Goal: Complete application form: Complete application form

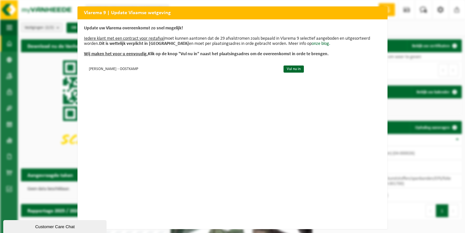
click at [408, 30] on div "Vlarema 9 | Update Vlaamse wetgeving Update uw Vlarema overeenkomst zo snel mog…" at bounding box center [232, 116] width 465 height 233
click at [292, 73] on td "Vul nu in" at bounding box center [329, 68] width 103 height 11
click at [291, 70] on link "Vul nu in" at bounding box center [294, 69] width 20 height 7
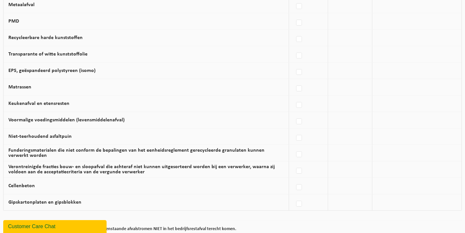
scroll to position [418, 0]
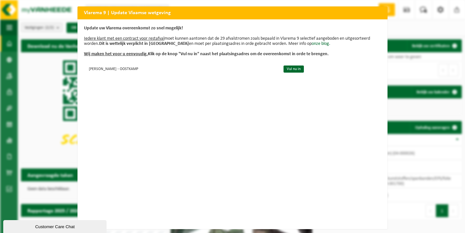
scroll to position [3, 0]
click at [305, 124] on div "Update uw Vlarema overeenkomst zo snel mogelijk! Iedere klant met een contract …" at bounding box center [233, 124] width 310 height 210
click at [381, 12] on h2 "Vlarema 9 | Update Vlaamse wetgeving" at bounding box center [233, 12] width 310 height 12
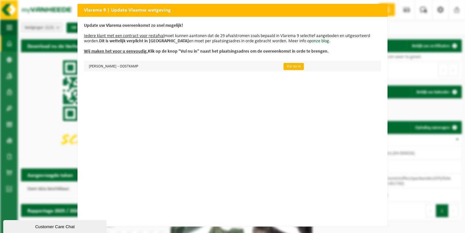
click at [284, 66] on link "Vul nu in" at bounding box center [294, 66] width 20 height 7
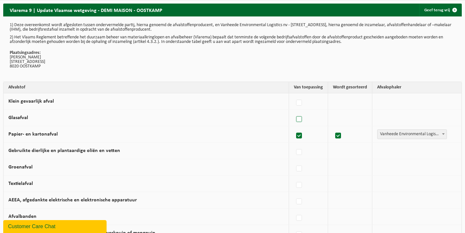
click at [302, 120] on label at bounding box center [299, 120] width 9 height 10
click at [294, 112] on input "Glasafval" at bounding box center [294, 111] width 0 height 0
checkbox input "true"
click at [302, 120] on label at bounding box center [297, 120] width 9 height 10
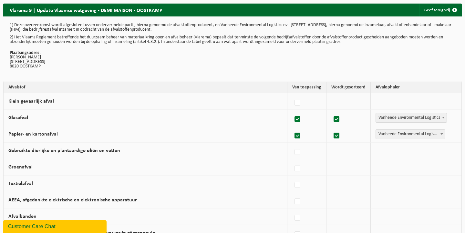
click at [293, 112] on input "Glasafval" at bounding box center [292, 111] width 0 height 0
checkbox input "false"
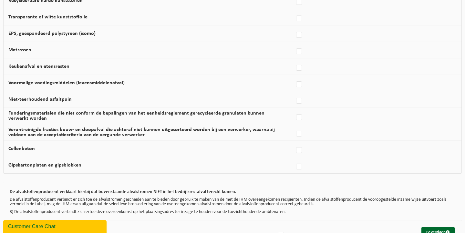
scroll to position [418, 0]
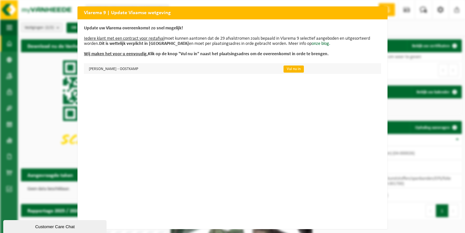
click at [285, 68] on link "Vul nu in" at bounding box center [294, 69] width 20 height 7
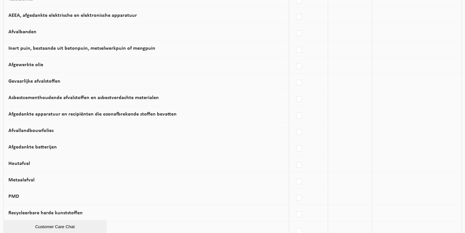
scroll to position [188, 0]
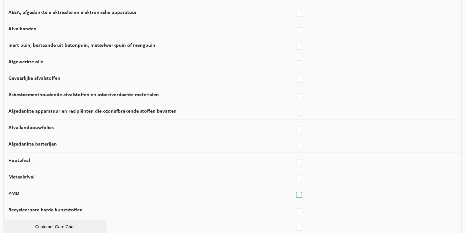
click at [303, 196] on label at bounding box center [299, 196] width 9 height 10
click at [294, 187] on input "PMD" at bounding box center [294, 187] width 0 height 0
checkbox input "true"
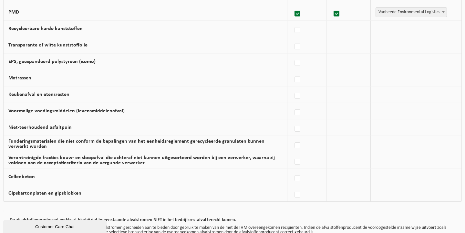
scroll to position [370, 0]
click at [301, 63] on label at bounding box center [297, 63] width 9 height 10
click at [293, 55] on input "EPS, geëxpandeerd polystyreen (isomo)" at bounding box center [292, 54] width 0 height 0
checkbox input "true"
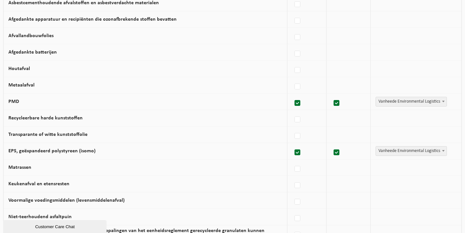
scroll to position [277, 0]
